Goal: Transaction & Acquisition: Obtain resource

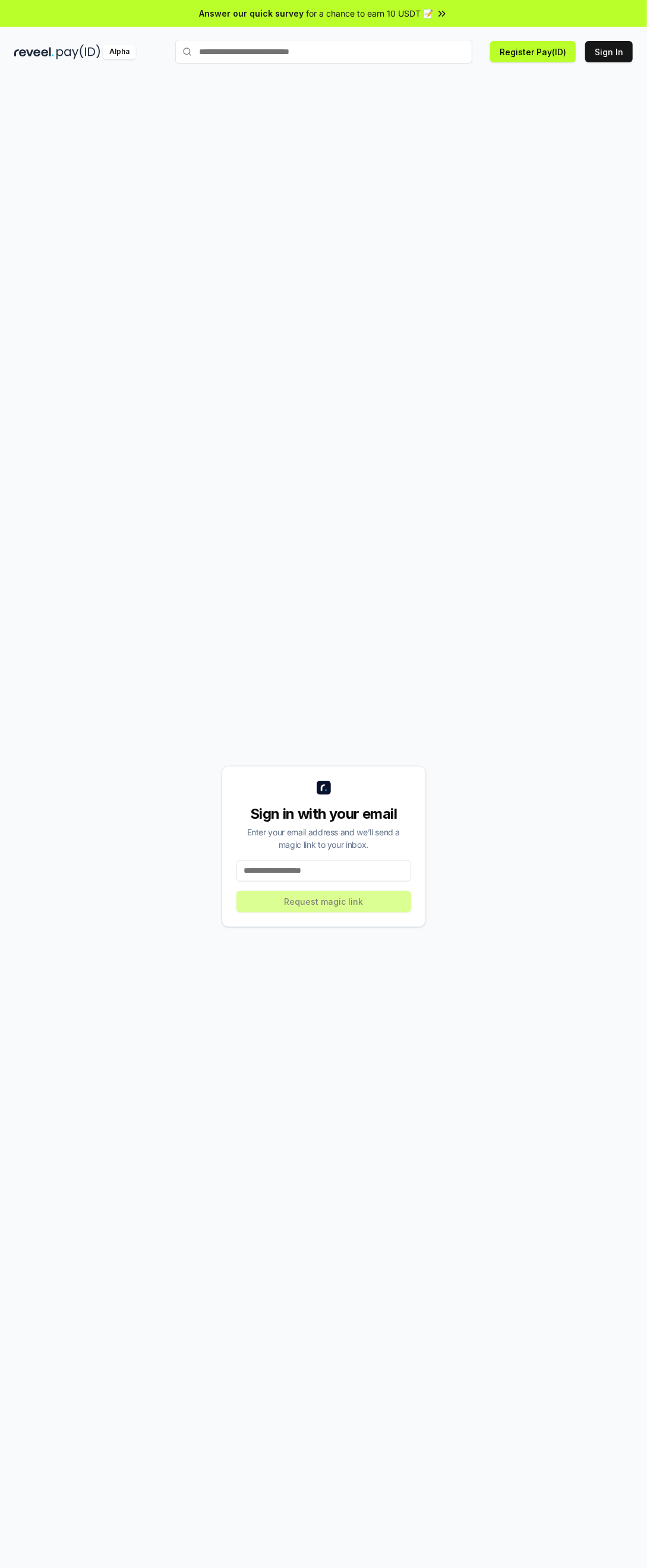
click at [320, 881] on input at bounding box center [323, 871] width 175 height 22
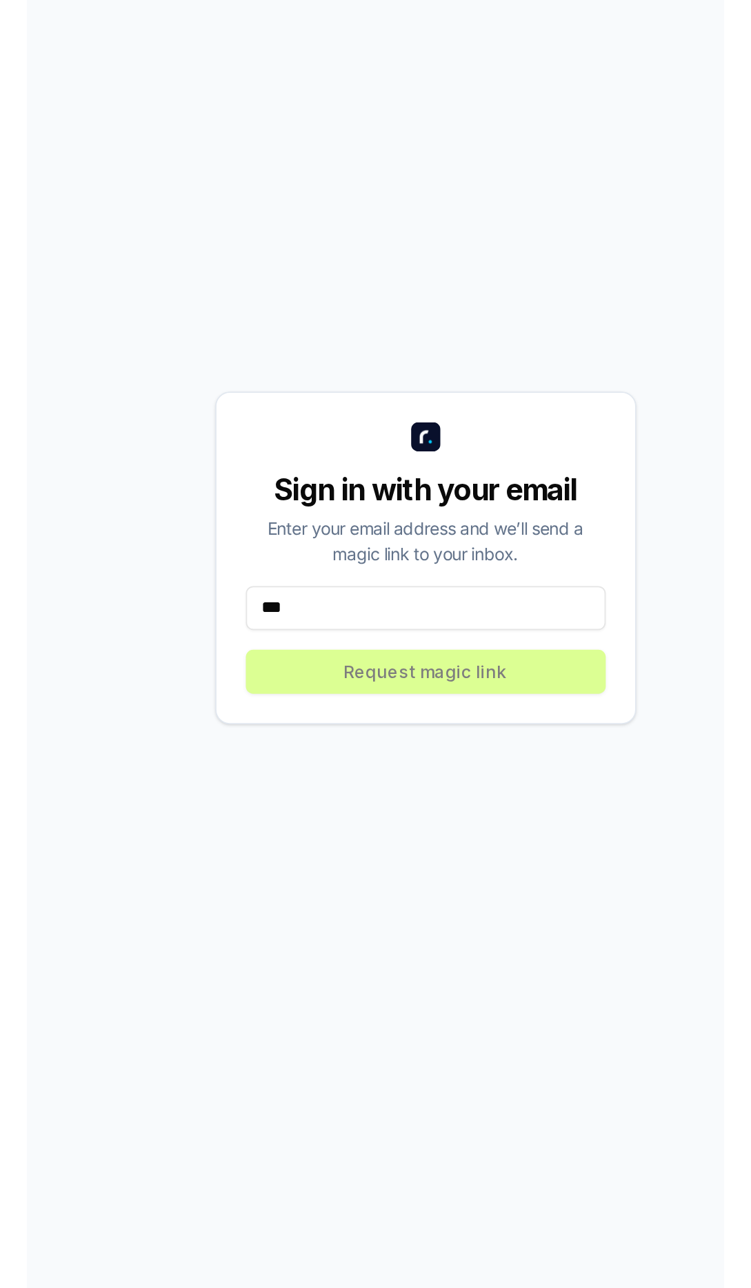
scroll to position [104, 0]
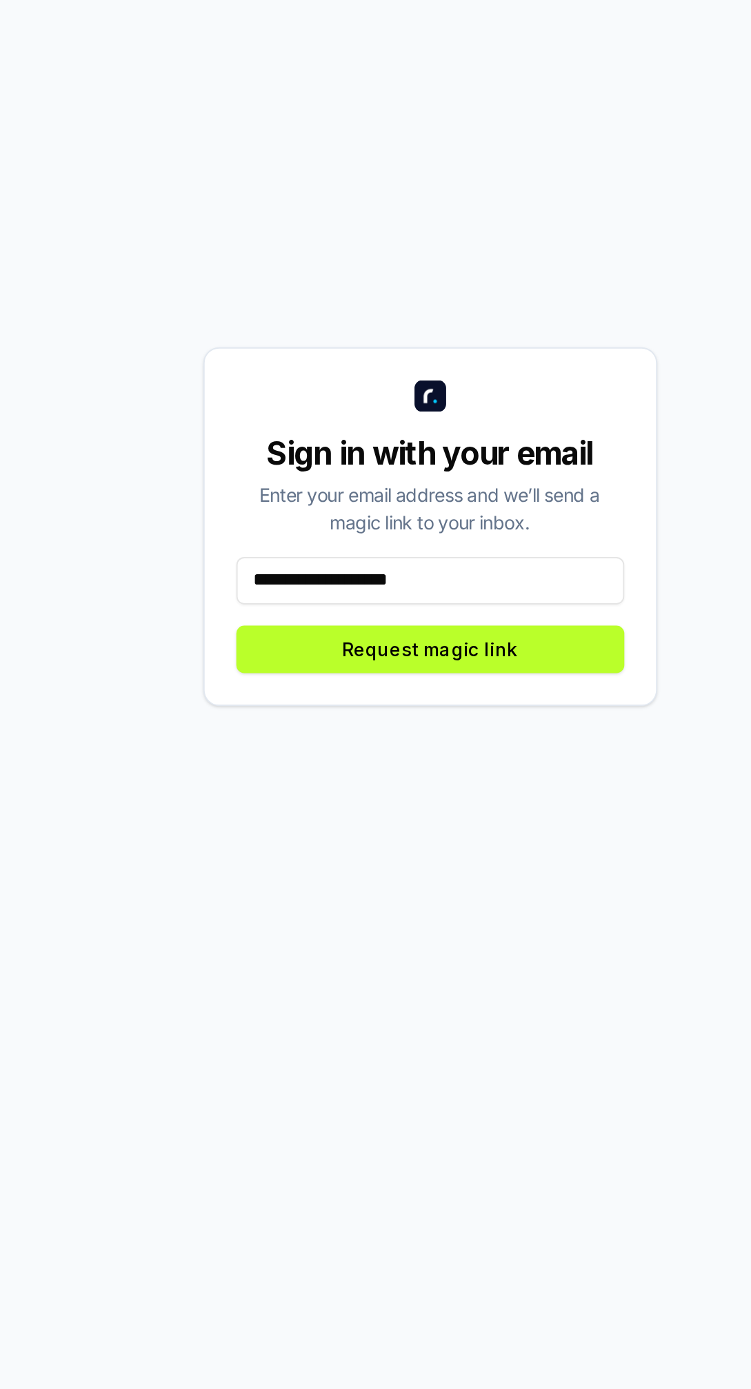
type input "**********"
click at [350, 784] on button "Request magic link" at bounding box center [375, 791] width 203 height 25
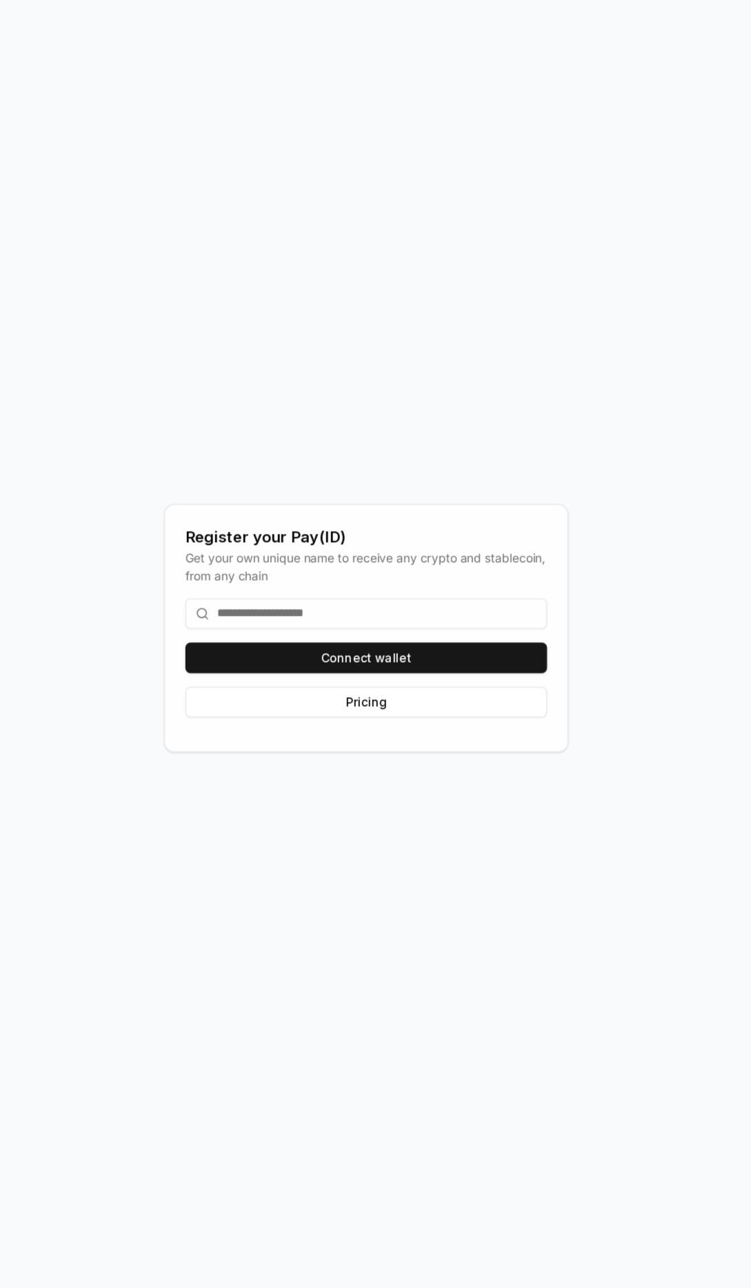
click at [447, 753] on button "Connect wallet" at bounding box center [375, 740] width 293 height 25
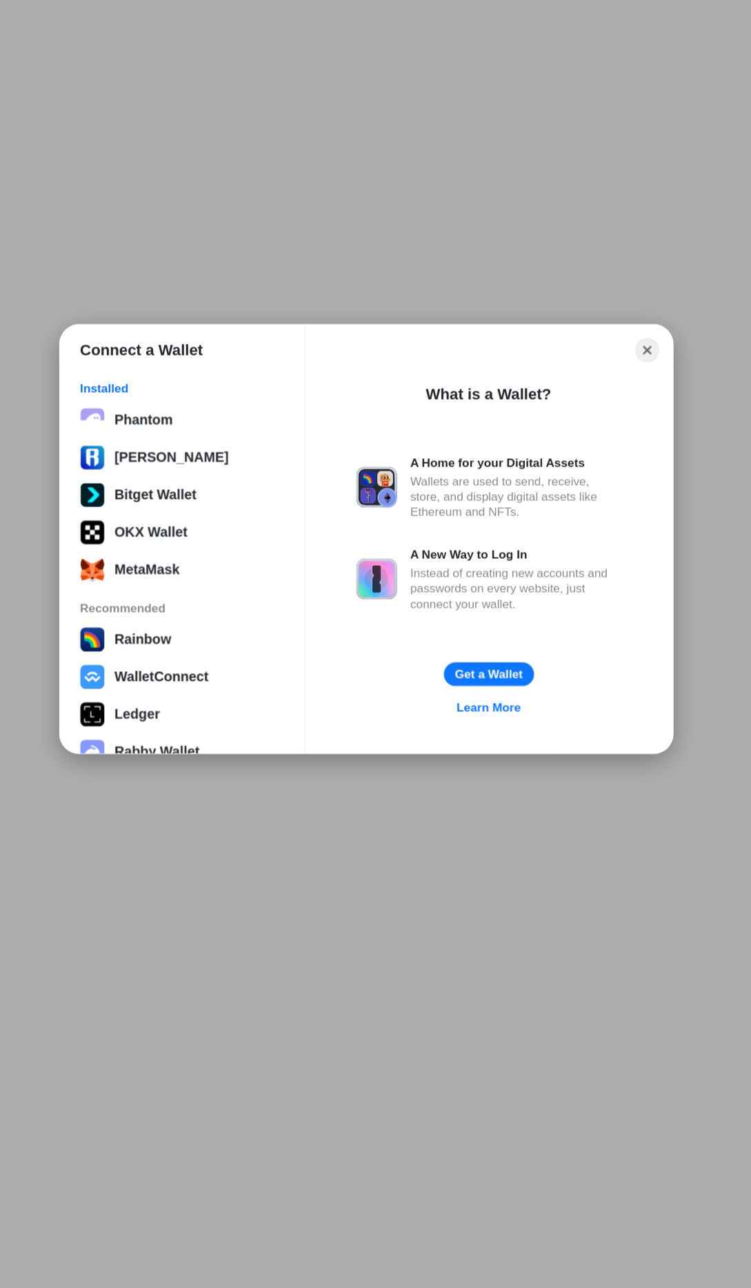
click at [234, 667] on button "MetaMask" at bounding box center [226, 669] width 173 height 28
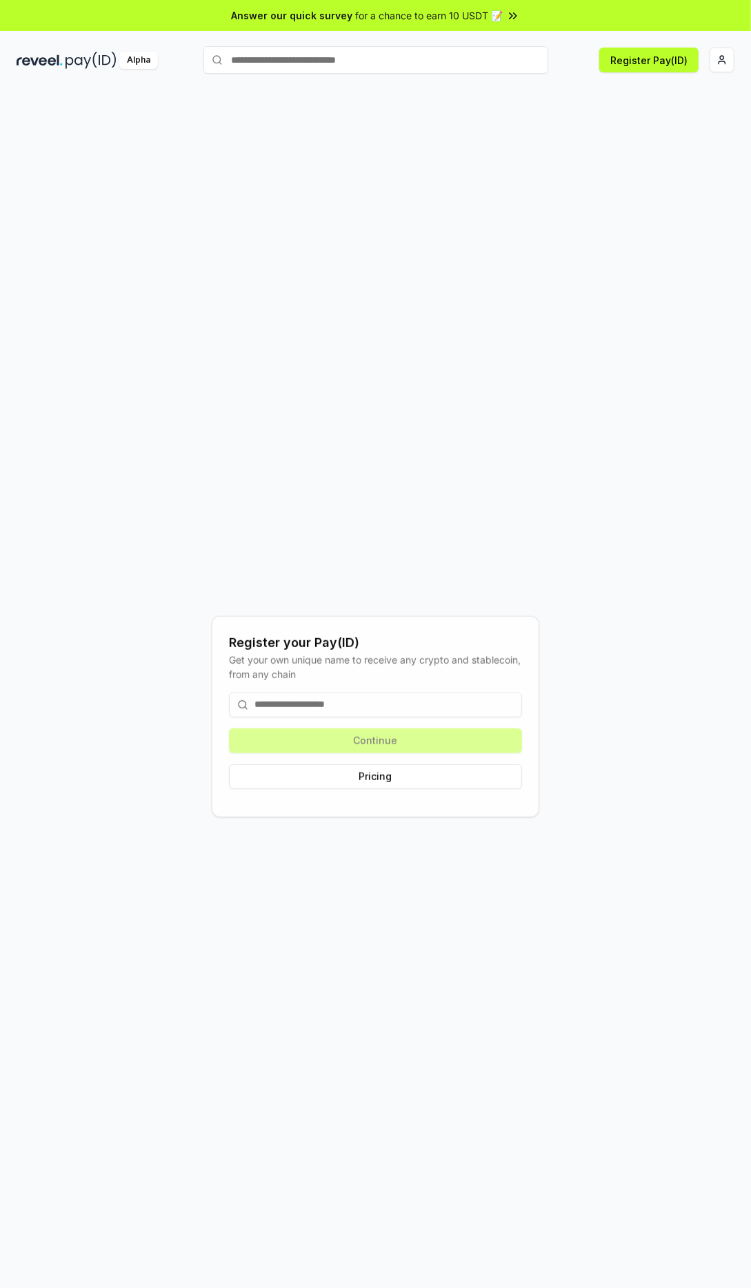
click at [294, 57] on input "text" at bounding box center [375, 60] width 345 height 28
